Goal: Task Accomplishment & Management: Manage account settings

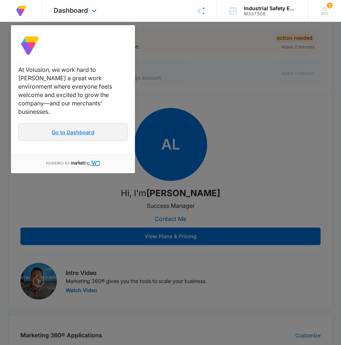
click at [94, 125] on link "Go to Dashboard" at bounding box center [72, 132] width 109 height 18
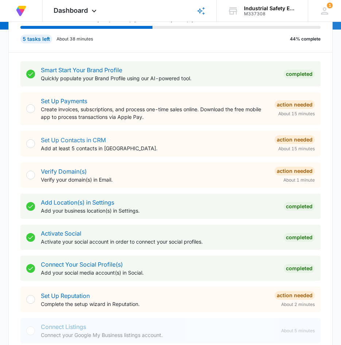
scroll to position [109, 0]
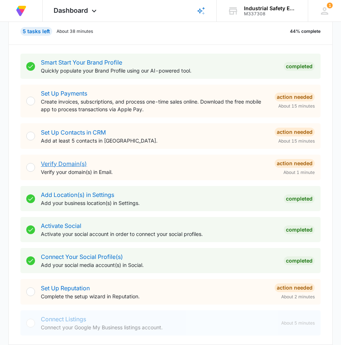
click at [65, 164] on link "Verify Domain(s)" at bounding box center [64, 163] width 46 height 7
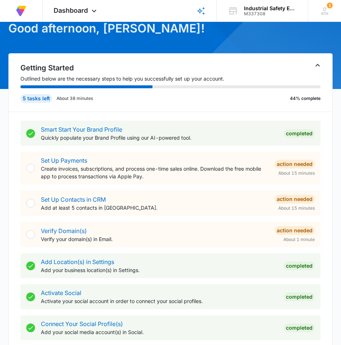
scroll to position [146, 0]
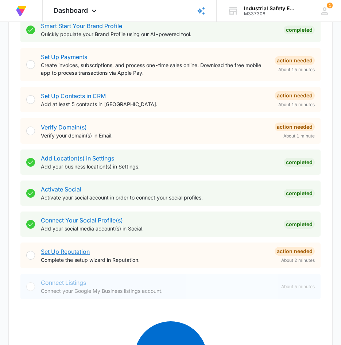
click at [82, 251] on link "Set Up Reputation" at bounding box center [65, 251] width 49 height 7
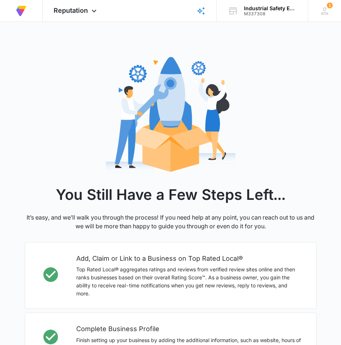
scroll to position [168, 0]
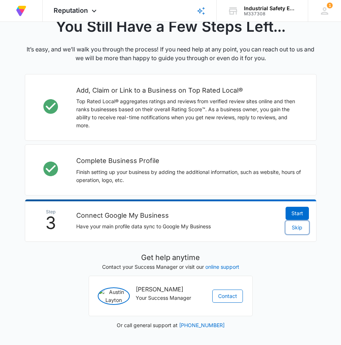
click at [301, 226] on span "Skip" at bounding box center [297, 228] width 11 height 8
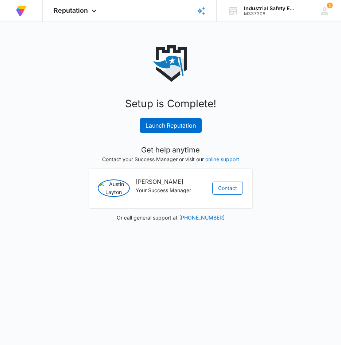
scroll to position [0, 0]
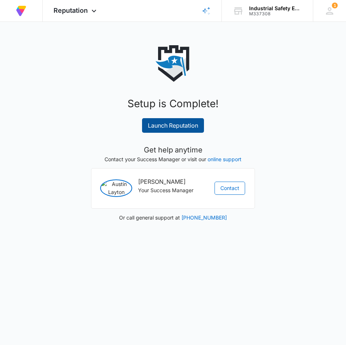
click at [175, 123] on link "Launch Reputation" at bounding box center [173, 125] width 62 height 15
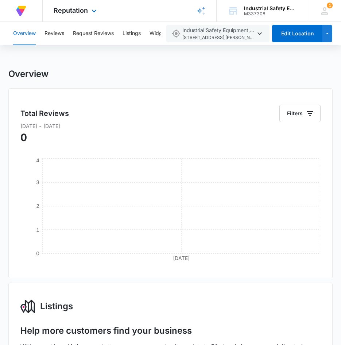
click at [17, 9] on img at bounding box center [21, 10] width 13 height 13
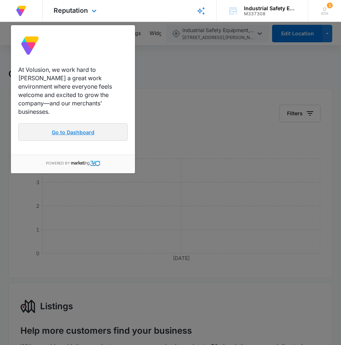
click at [58, 125] on link "Go to Dashboard" at bounding box center [72, 132] width 109 height 18
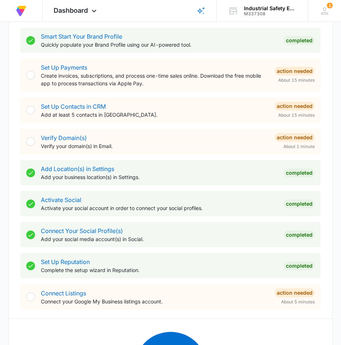
scroll to position [146, 0]
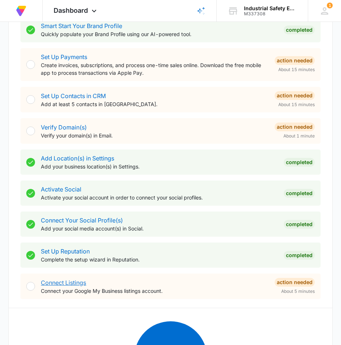
click at [74, 281] on link "Connect Listings" at bounding box center [63, 282] width 45 height 7
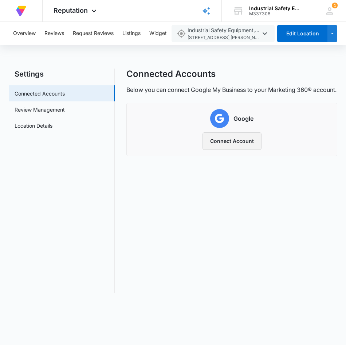
click at [234, 150] on button "Connect Account" at bounding box center [232, 141] width 59 height 18
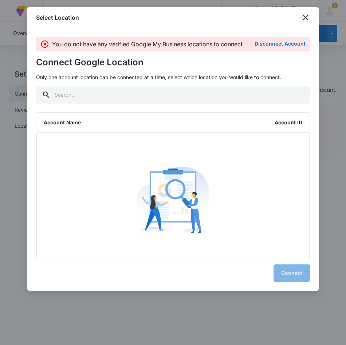
click at [305, 18] on icon "close" at bounding box center [306, 17] width 9 height 9
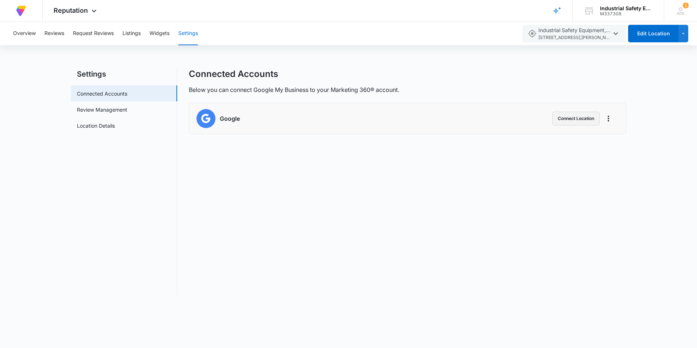
click at [346, 121] on button "Connect Location" at bounding box center [576, 119] width 47 height 14
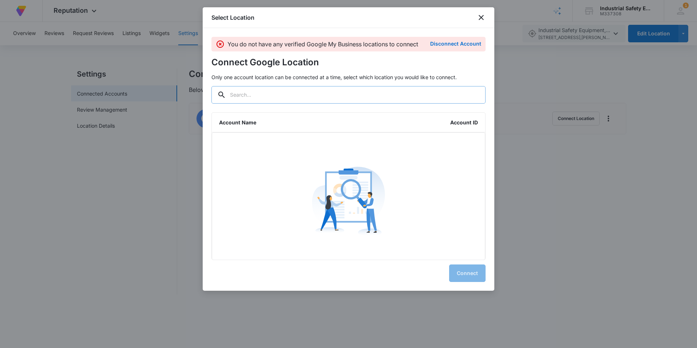
click at [248, 96] on input "text" at bounding box center [349, 95] width 274 height 18
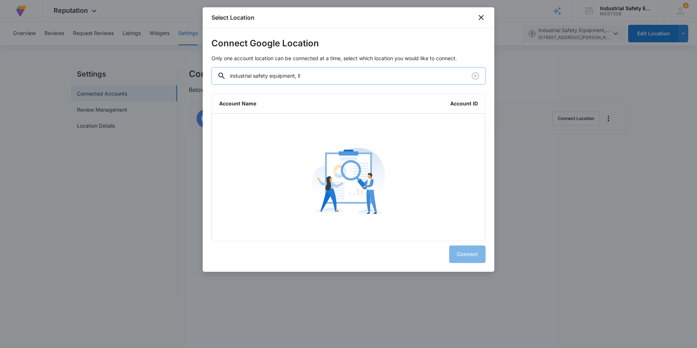
type input "industrial safety equipment, llc"
drag, startPoint x: 319, startPoint y: 77, endPoint x: 206, endPoint y: 82, distance: 112.5
click at [206, 82] on div "Connect Google Location Only one account location can be connected at a time, s…" at bounding box center [349, 150] width 292 height 244
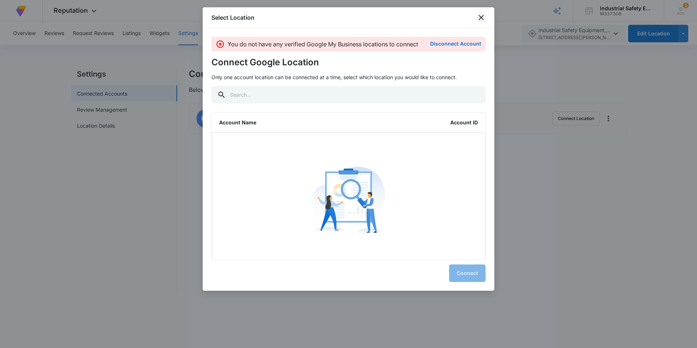
click at [346, 17] on icon "close" at bounding box center [481, 17] width 5 height 5
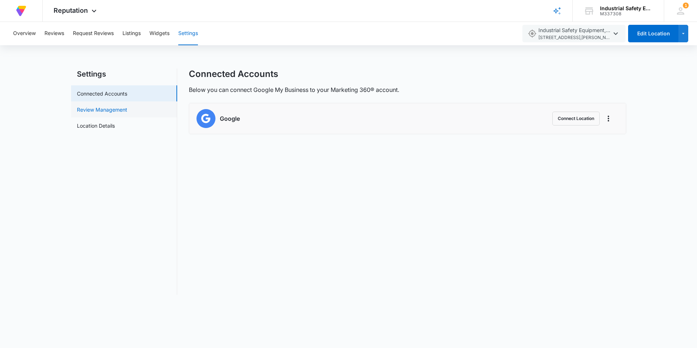
click at [87, 109] on link "Review Management" at bounding box center [102, 110] width 50 height 8
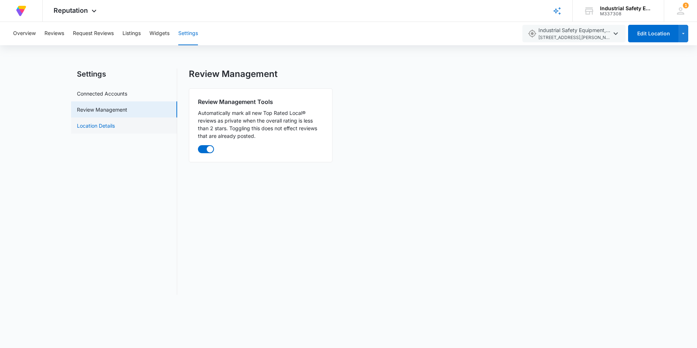
click at [87, 128] on link "Location Details" at bounding box center [96, 126] width 38 height 8
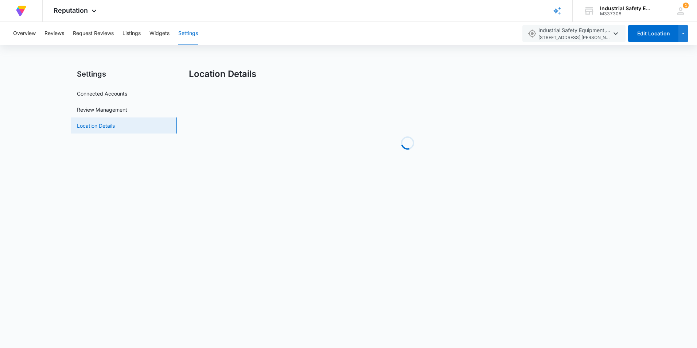
select select "Utah"
select select "2005"
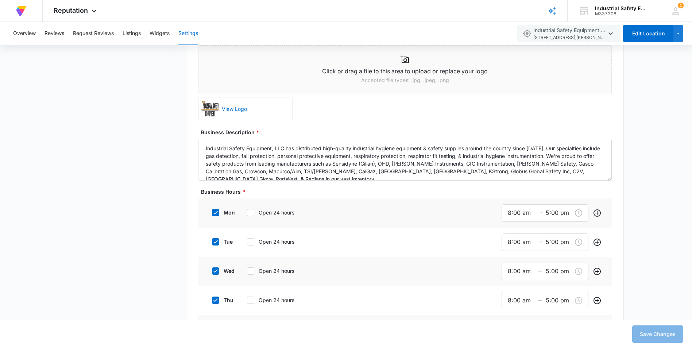
scroll to position [401, 0]
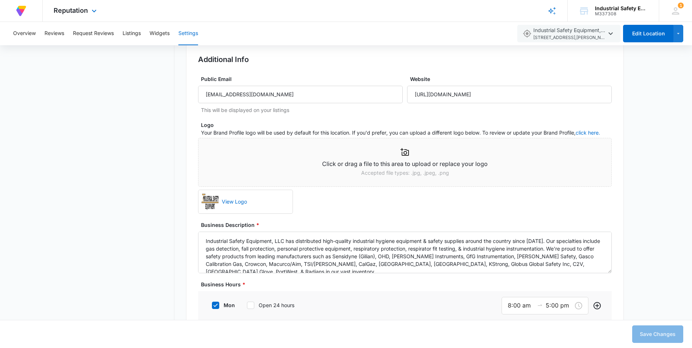
click at [20, 10] on img at bounding box center [21, 10] width 13 height 13
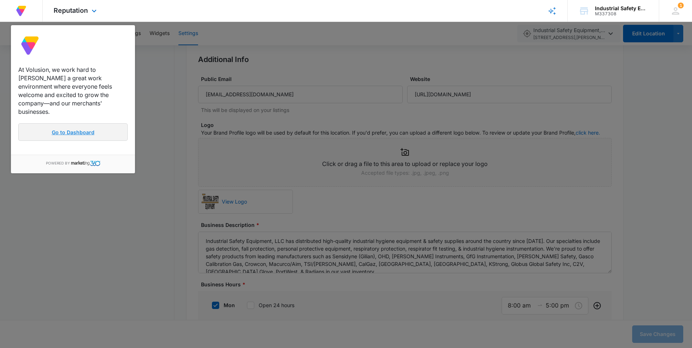
click at [54, 123] on link "Go to Dashboard" at bounding box center [72, 132] width 109 height 18
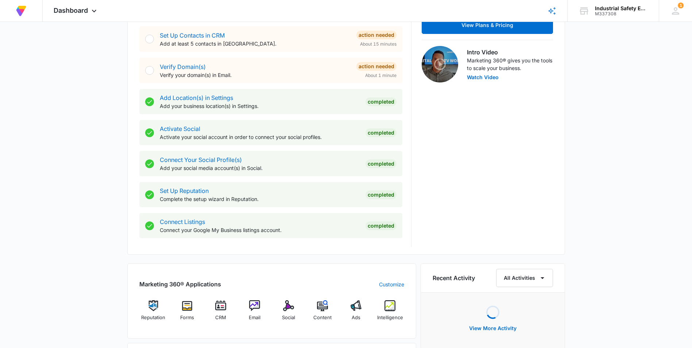
scroll to position [219, 0]
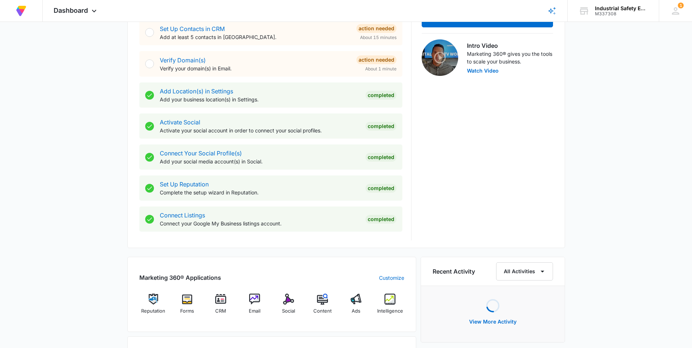
click at [193, 177] on div "Set Up Reputation Complete the setup wizard in Reputation. Completed" at bounding box center [270, 187] width 263 height 25
click at [183, 186] on link "Set Up Reputation" at bounding box center [184, 184] width 49 height 7
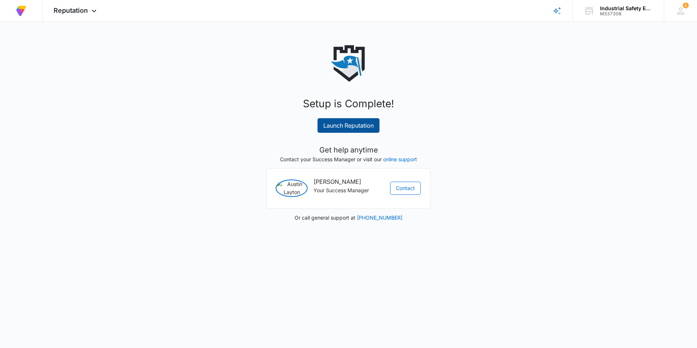
click at [333, 128] on link "Launch Reputation" at bounding box center [349, 125] width 62 height 15
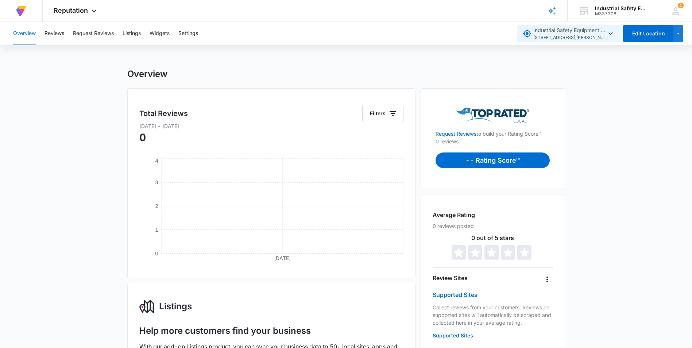
click at [346, 33] on span "Industrial Safety Equipment, LLC 4792 South Plum Street , Murray , UT" at bounding box center [569, 33] width 73 height 15
click at [346, 34] on icon "button" at bounding box center [610, 33] width 4 height 3
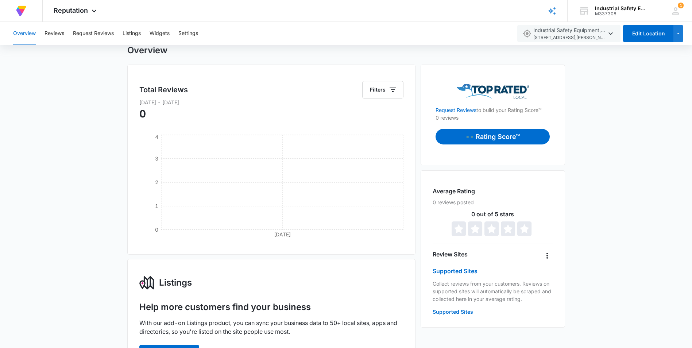
scroll to position [19, 0]
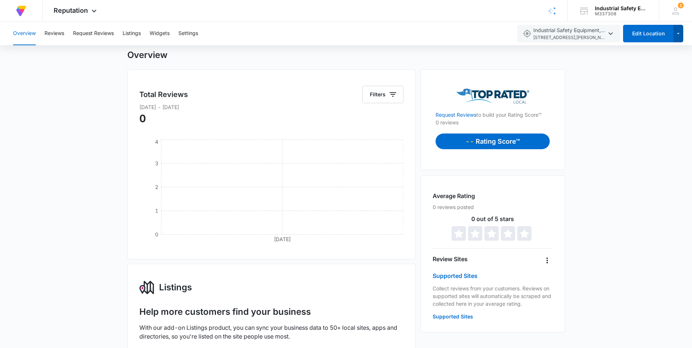
click at [346, 34] on icon "button" at bounding box center [678, 33] width 6 height 9
click at [346, 32] on icon "button" at bounding box center [678, 33] width 6 height 9
click at [50, 31] on button "Reviews" at bounding box center [54, 33] width 20 height 23
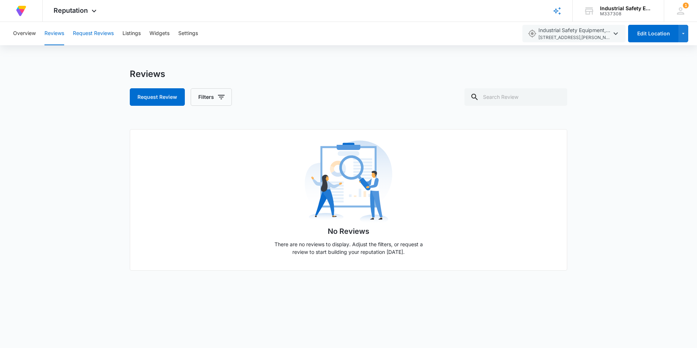
click at [92, 31] on button "Request Reviews" at bounding box center [93, 33] width 41 height 23
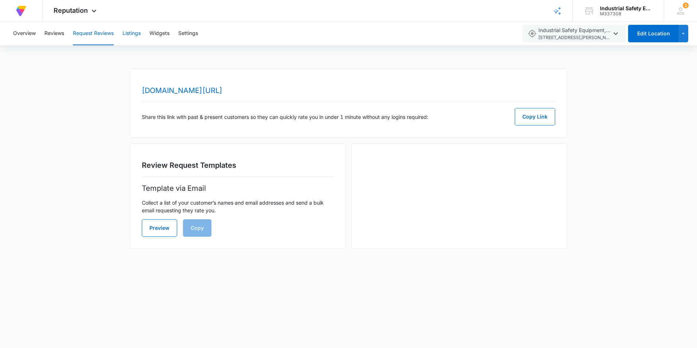
click at [138, 31] on button "Listings" at bounding box center [132, 33] width 18 height 23
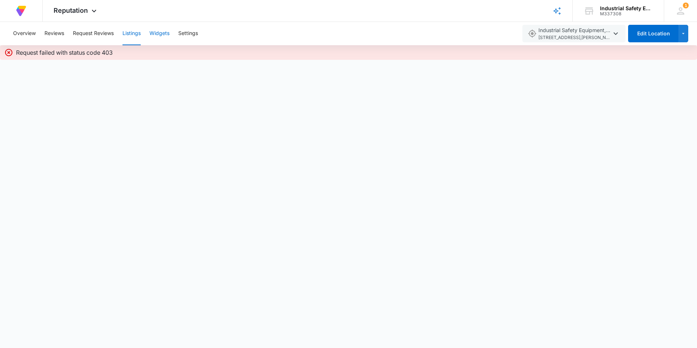
click at [156, 36] on button "Widgets" at bounding box center [160, 33] width 20 height 23
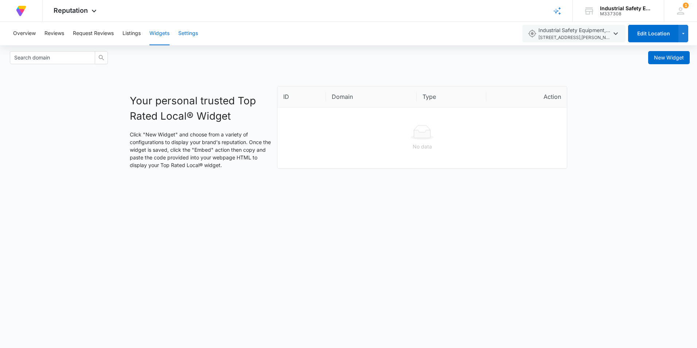
click at [197, 35] on button "Settings" at bounding box center [188, 33] width 20 height 23
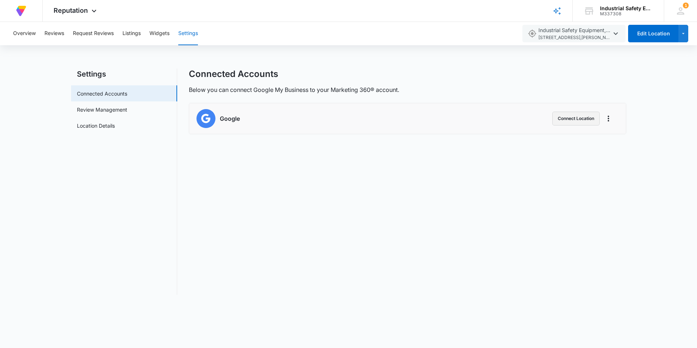
click at [346, 118] on button "Connect Location" at bounding box center [576, 119] width 47 height 14
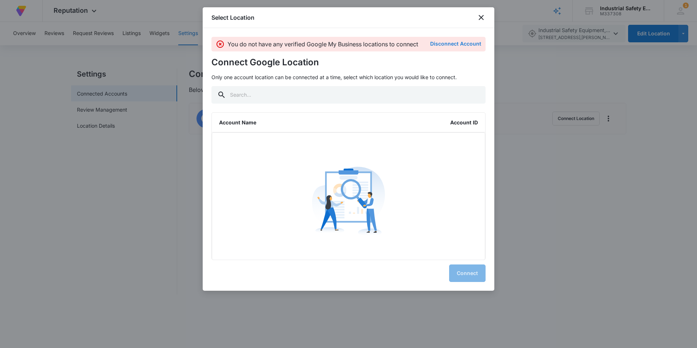
click at [346, 46] on button "Disconnect Account" at bounding box center [455, 43] width 51 height 5
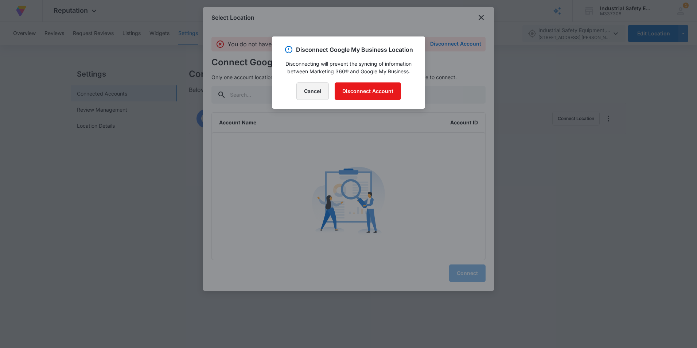
click at [307, 90] on button "Cancel" at bounding box center [313, 91] width 32 height 18
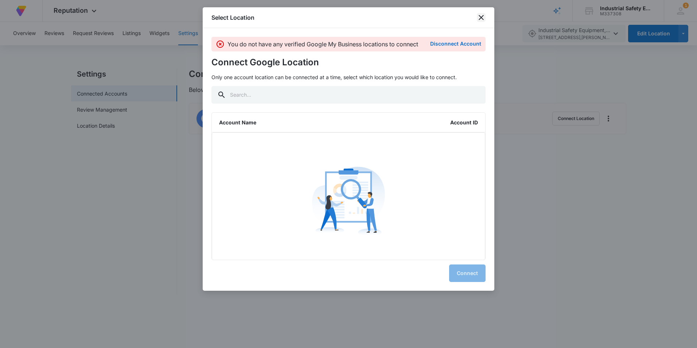
click at [346, 17] on icon "close" at bounding box center [481, 17] width 9 height 9
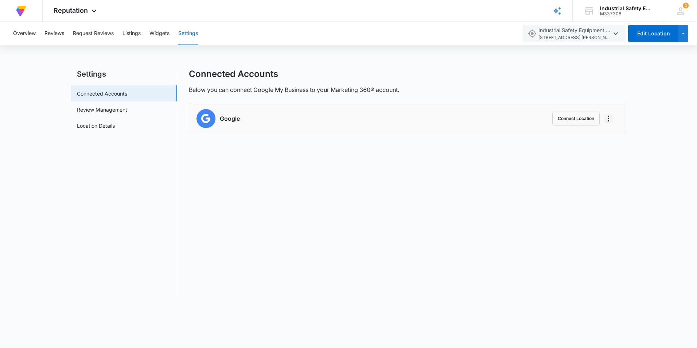
click at [346, 120] on icon "Actions" at bounding box center [608, 118] width 9 height 9
click at [346, 115] on button "Connect Location" at bounding box center [576, 119] width 47 height 14
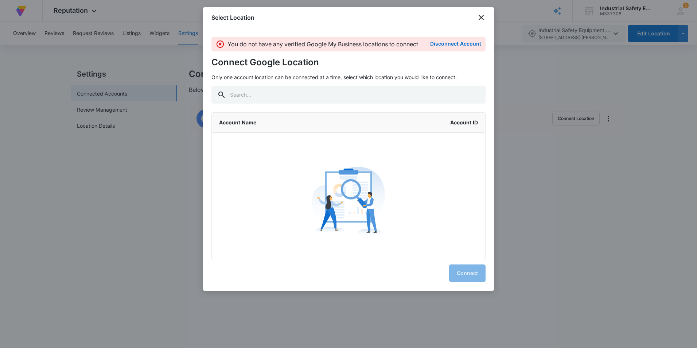
click at [328, 131] on li "Account Name Account ID" at bounding box center [349, 123] width 274 height 20
click at [311, 99] on input "text" at bounding box center [349, 95] width 274 height 18
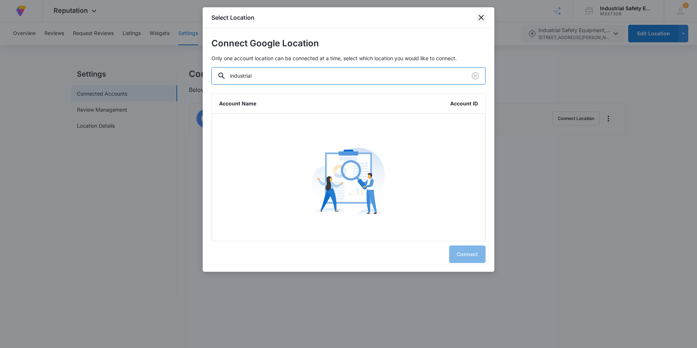
type input "industrial"
click at [346, 17] on icon "close" at bounding box center [481, 17] width 5 height 5
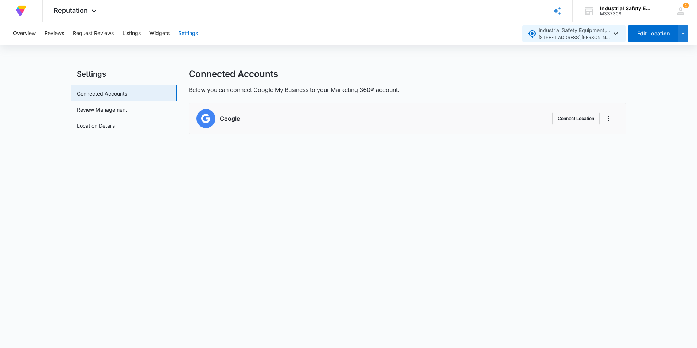
click at [346, 32] on icon "button" at bounding box center [616, 33] width 9 height 9
click at [346, 120] on icon "Actions" at bounding box center [608, 118] width 9 height 9
click at [346, 119] on button "Connect Location" at bounding box center [576, 119] width 47 height 14
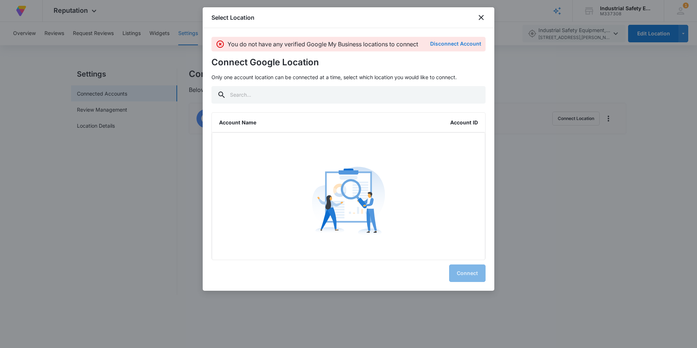
click at [346, 44] on button "Disconnect Account" at bounding box center [455, 43] width 51 height 5
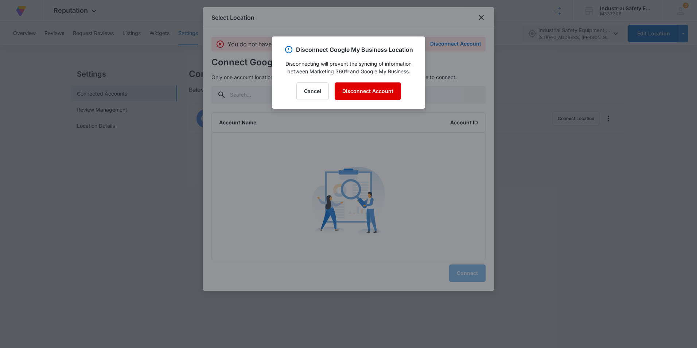
click at [346, 91] on button "Disconnect Account" at bounding box center [368, 91] width 66 height 18
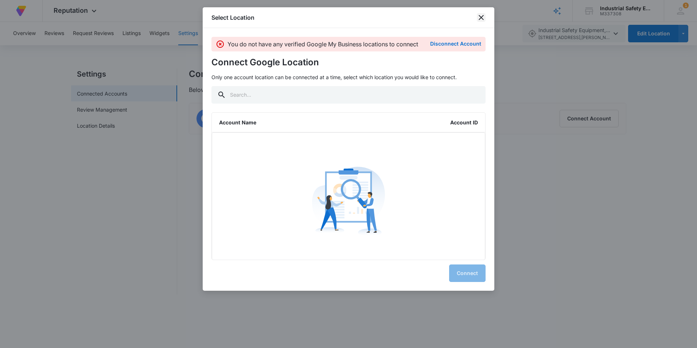
click at [346, 18] on icon "close" at bounding box center [481, 17] width 9 height 9
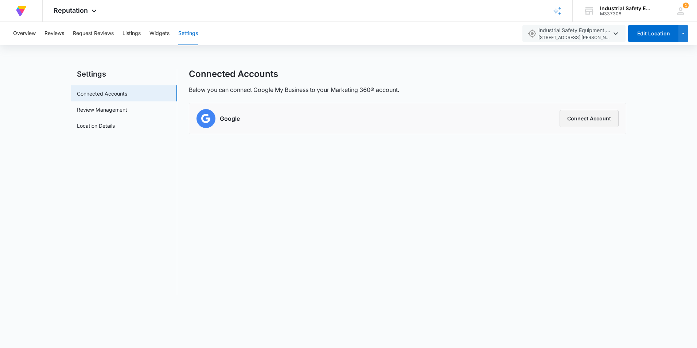
click at [346, 120] on button "Connect Account" at bounding box center [589, 119] width 59 height 18
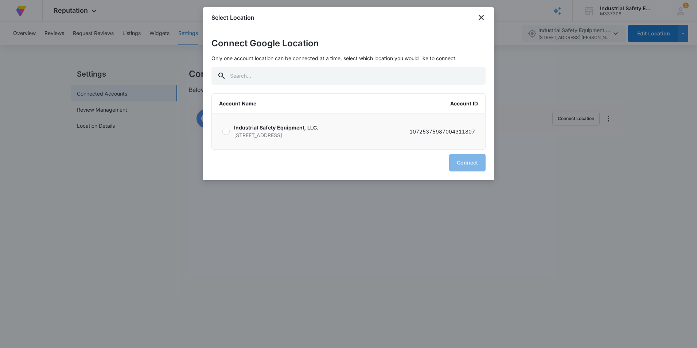
click at [225, 132] on div at bounding box center [225, 131] width 7 height 7
click at [222, 132] on input "Industrial Safety Equipment, LLC. 4792 S Plum St Murray UT 84123 10725375987004…" at bounding box center [222, 131] width 0 height 0
radio input "true"
click at [476, 168] on button "Connect" at bounding box center [467, 163] width 36 height 18
click at [470, 163] on button "Connect" at bounding box center [467, 163] width 36 height 18
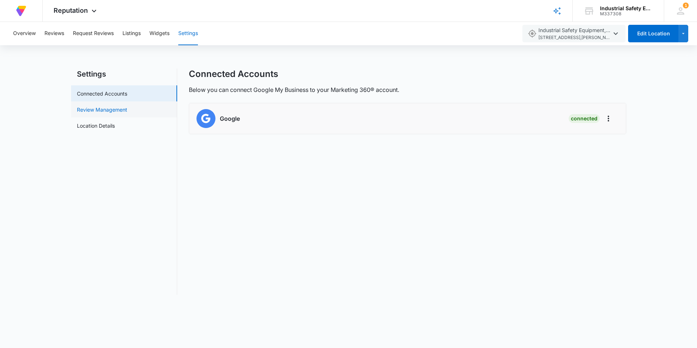
click at [127, 106] on link "Review Management" at bounding box center [102, 110] width 50 height 8
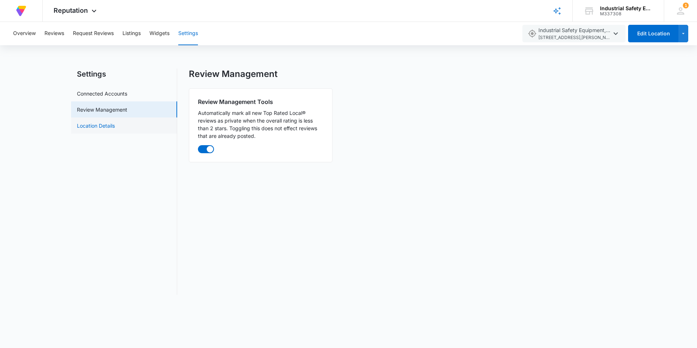
click at [115, 128] on link "Location Details" at bounding box center [96, 126] width 38 height 8
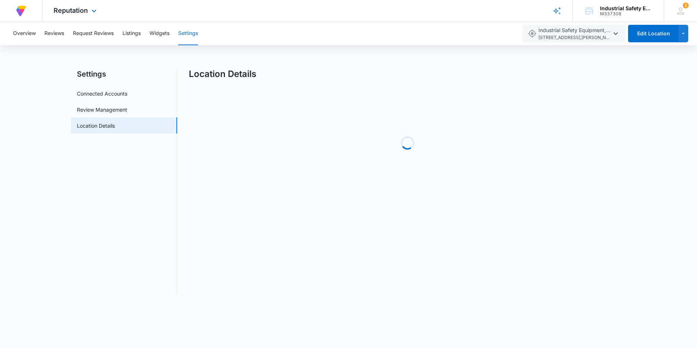
select select "Utah"
select select "2005"
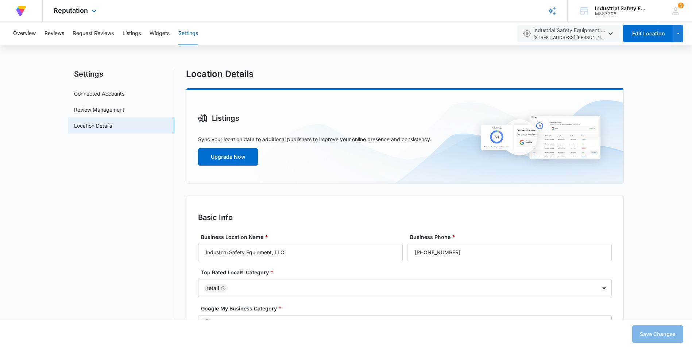
click at [19, 12] on img at bounding box center [21, 10] width 13 height 13
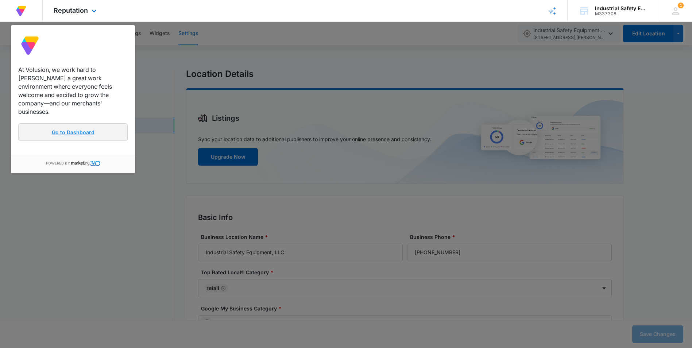
click at [69, 123] on link "Go to Dashboard" at bounding box center [72, 132] width 109 height 18
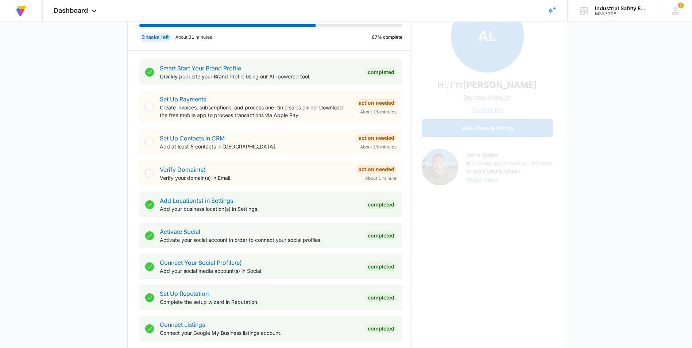
scroll to position [73, 0]
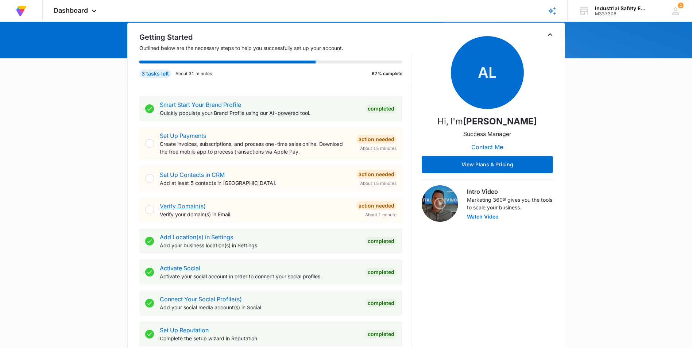
click at [183, 205] on link "Verify Domain(s)" at bounding box center [183, 205] width 46 height 7
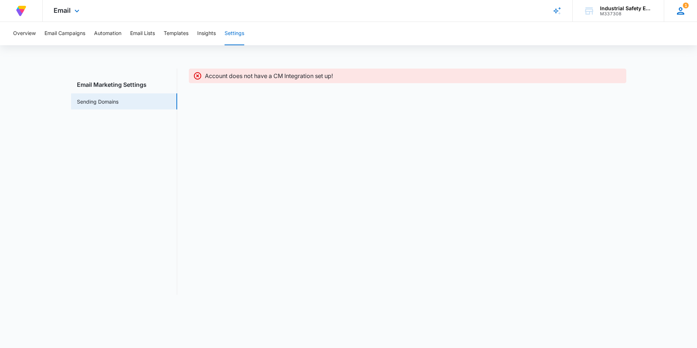
click at [682, 12] on icon at bounding box center [680, 10] width 7 height 7
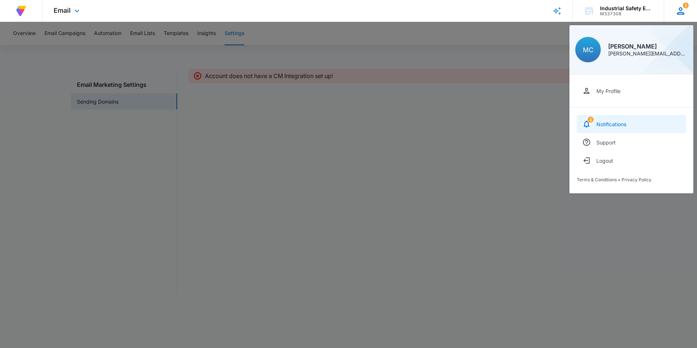
click at [605, 130] on link "1 Notifications" at bounding box center [631, 124] width 109 height 18
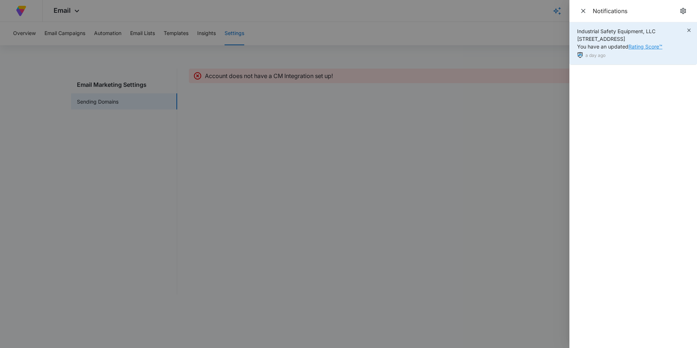
click at [647, 49] on link "Rating Score™" at bounding box center [646, 46] width 34 height 6
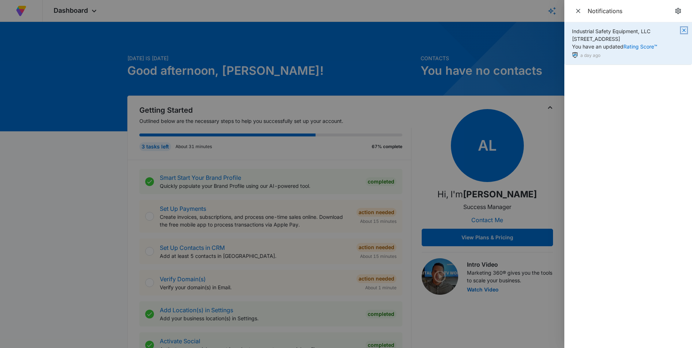
click at [682, 31] on icon "button" at bounding box center [684, 30] width 6 height 6
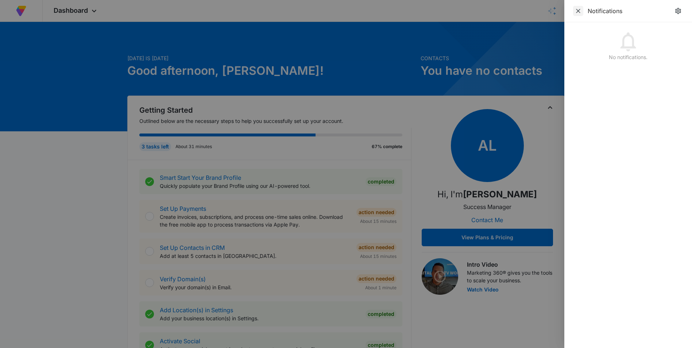
click at [581, 14] on icon "Close" at bounding box center [577, 10] width 7 height 7
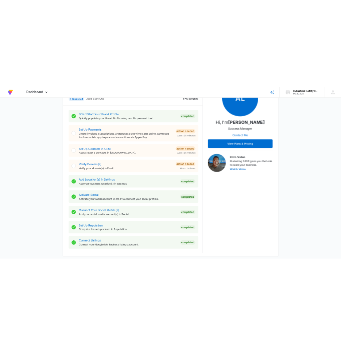
scroll to position [109, 0]
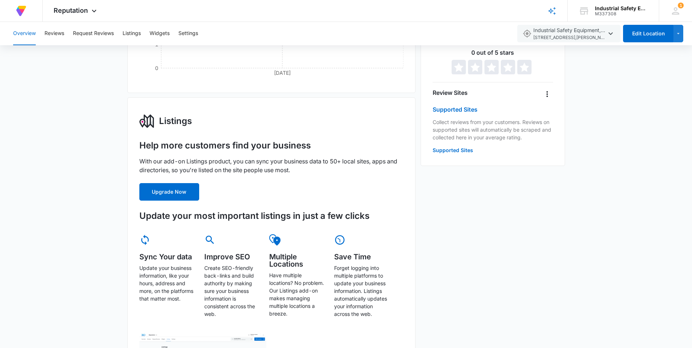
scroll to position [55, 0]
